Goal: Communication & Community: Answer question/provide support

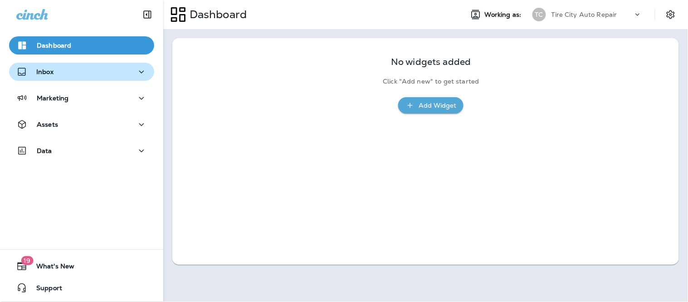
click at [60, 76] on div "Inbox" at bounding box center [81, 71] width 131 height 11
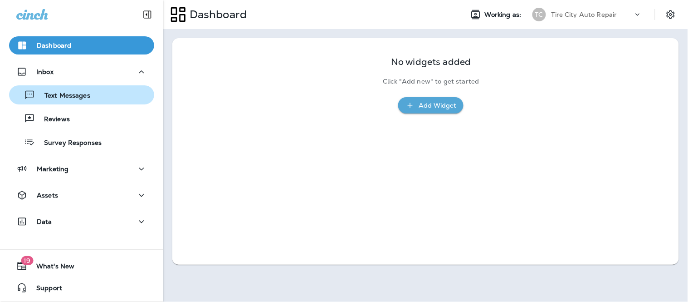
click at [70, 90] on div "Text Messages" at bounding box center [52, 95] width 78 height 14
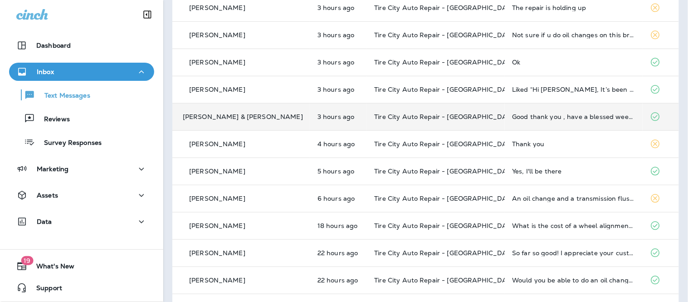
scroll to position [50, 0]
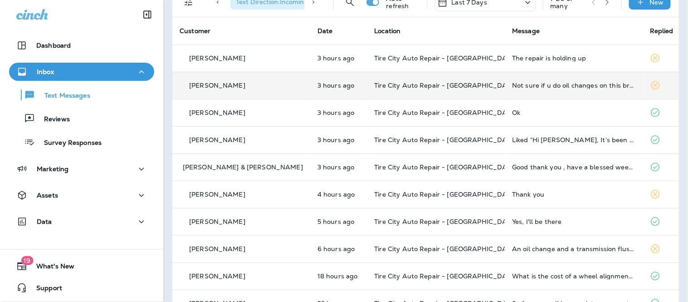
click at [549, 85] on div "Not sure if u do oil changes on this brand of car. Its a different kinda filter" at bounding box center [573, 85] width 123 height 7
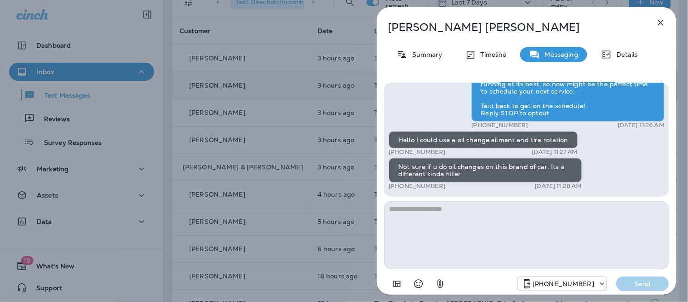
click at [523, 229] on textarea at bounding box center [526, 235] width 285 height 68
click at [451, 232] on textarea at bounding box center [526, 235] width 285 height 68
click at [437, 209] on textarea at bounding box center [526, 235] width 285 height 68
click at [422, 215] on textarea at bounding box center [526, 235] width 285 height 68
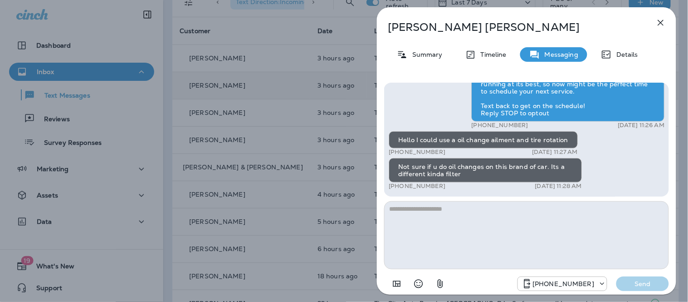
click at [421, 212] on textarea at bounding box center [526, 235] width 285 height 68
click at [457, 217] on textarea at bounding box center [526, 235] width 285 height 68
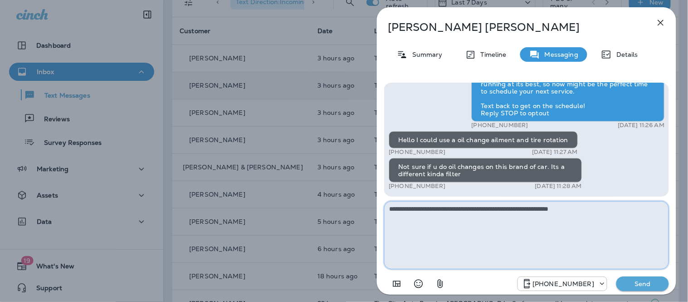
paste textarea "**********"
type textarea "**********"
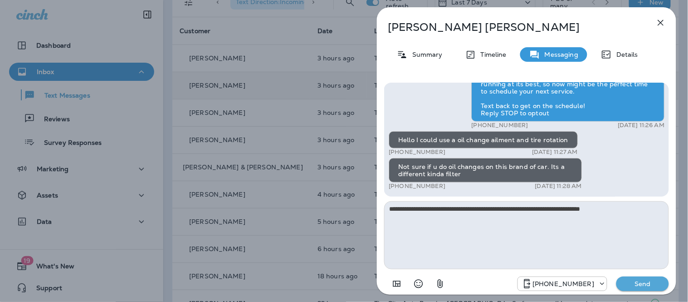
click at [644, 280] on p "Send" at bounding box center [643, 283] width 38 height 8
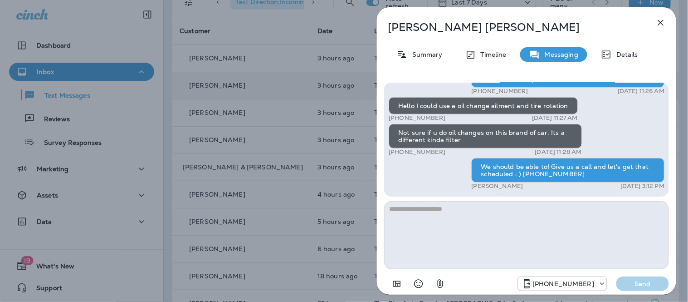
click at [666, 25] on icon "button" at bounding box center [661, 22] width 11 height 11
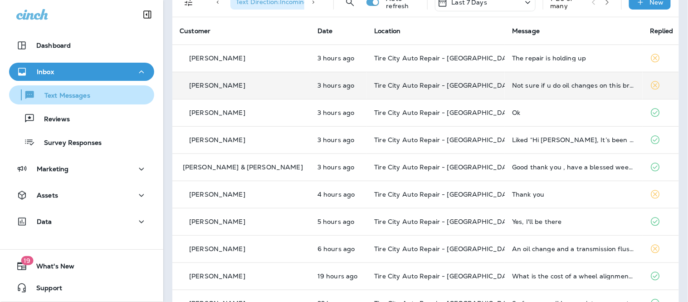
click at [64, 98] on p "Text Messages" at bounding box center [62, 96] width 55 height 9
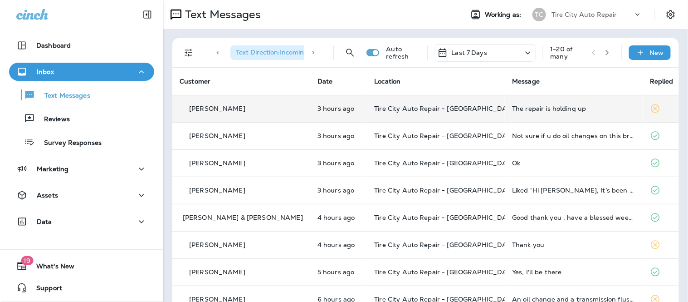
click at [388, 114] on td "Tire City Auto Repair - [GEOGRAPHIC_DATA]" at bounding box center [436, 108] width 138 height 27
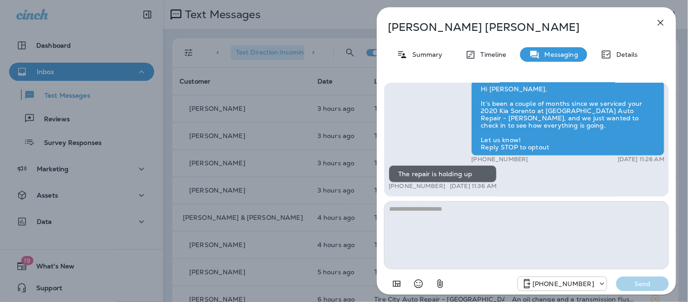
click at [593, 240] on textarea at bounding box center [526, 235] width 285 height 68
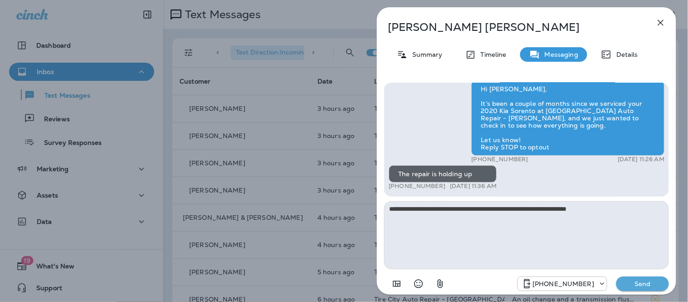
type textarea "**********"
click at [655, 286] on p "Send" at bounding box center [643, 283] width 38 height 8
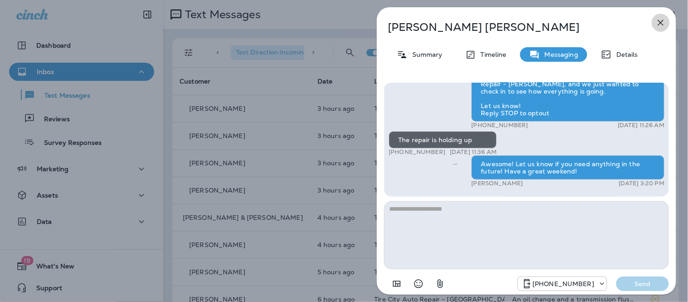
click at [663, 27] on icon "button" at bounding box center [661, 22] width 11 height 11
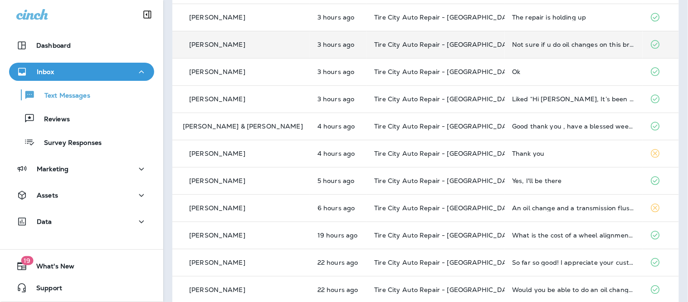
scroll to position [151, 0]
